Goal: Task Accomplishment & Management: Complete application form

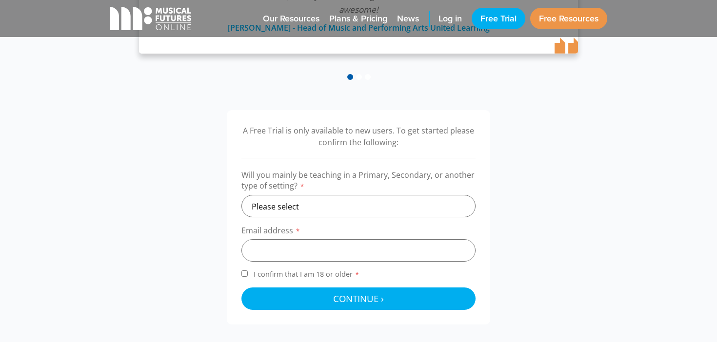
scroll to position [255, 0]
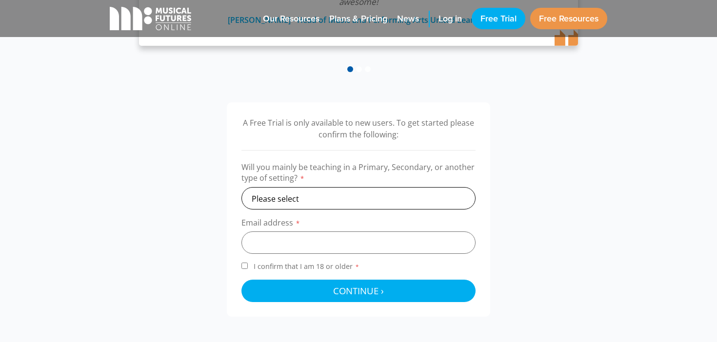
click at [338, 197] on select "Please select Primary Secondary Other" at bounding box center [358, 198] width 234 height 22
select select "other"
click at [241, 187] on select "Please select Primary Secondary Other" at bounding box center [358, 198] width 234 height 22
click at [289, 246] on input "email" at bounding box center [358, 243] width 234 height 22
type input "[EMAIL_ADDRESS][DOMAIN_NAME]"
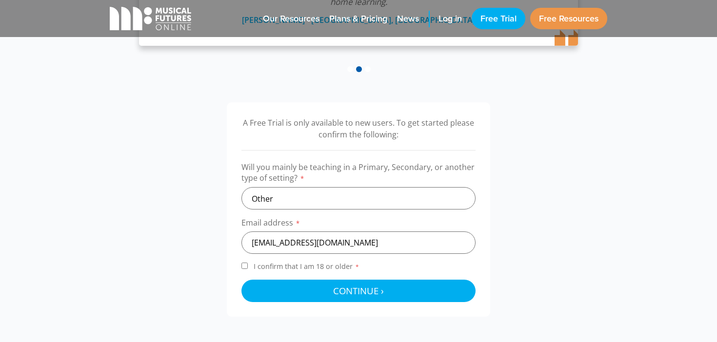
click at [246, 266] on input "I confirm that I am 18 or older *" at bounding box center [244, 266] width 6 height 6
checkbox input "true"
click at [273, 280] on form "Will you mainly be teaching in a Primary, Secondary, or another type of setting…" at bounding box center [358, 232] width 234 height 140
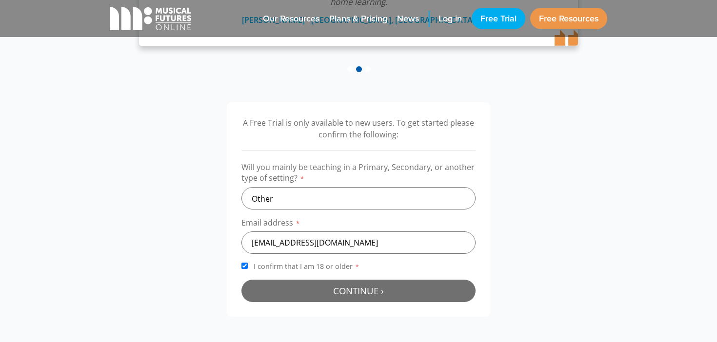
click at [286, 290] on button "Continue › Checking your details..." at bounding box center [358, 291] width 234 height 22
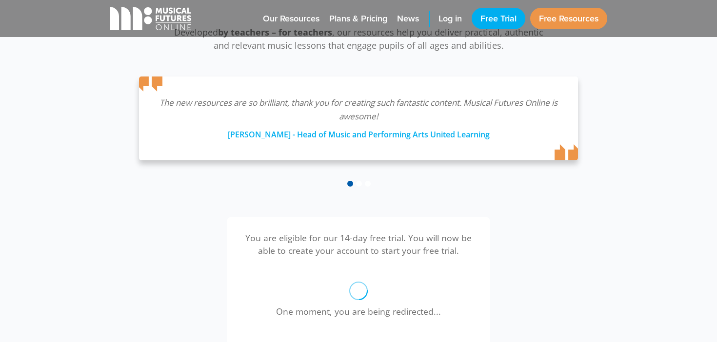
scroll to position [142, 0]
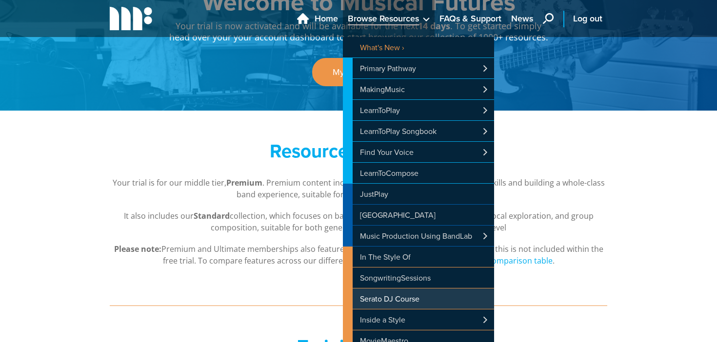
scroll to position [75, 0]
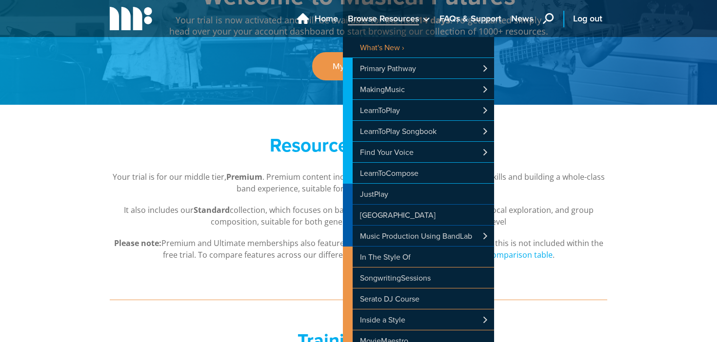
click at [387, 23] on span "Browse Resources" at bounding box center [383, 18] width 71 height 13
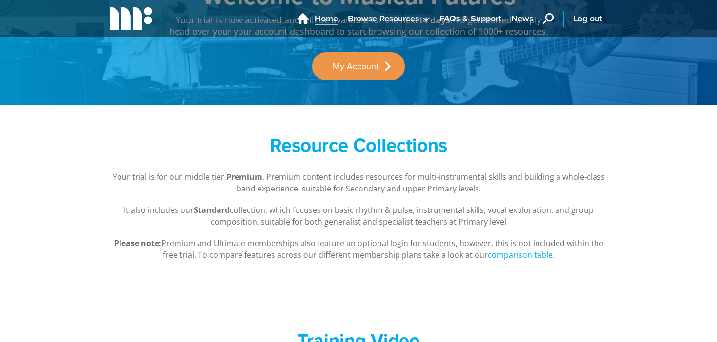
click at [327, 20] on span "Home" at bounding box center [326, 18] width 23 height 13
